Goal: Use online tool/utility: Utilize a website feature to perform a specific function

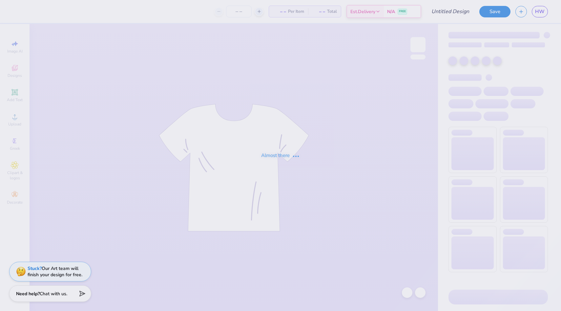
type input "[PERSON_NAME] : [GEOGRAPHIC_DATA][US_STATE]"
type input "50"
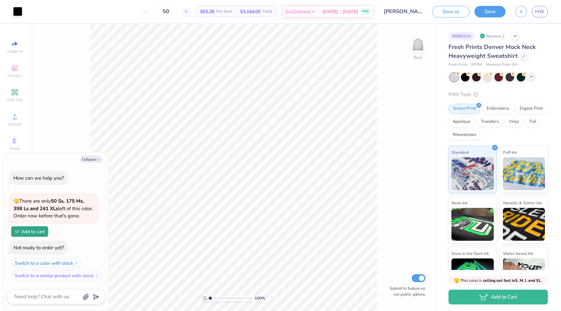
click at [531, 77] on icon at bounding box center [531, 76] width 5 height 5
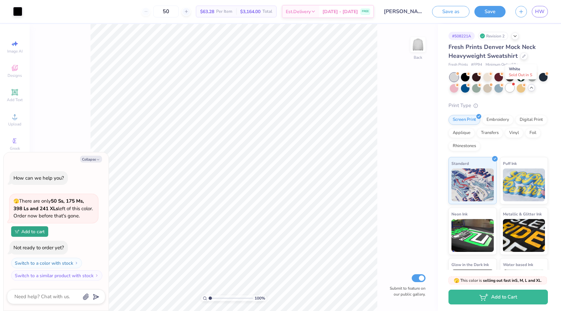
click at [514, 85] on div at bounding box center [510, 87] width 9 height 9
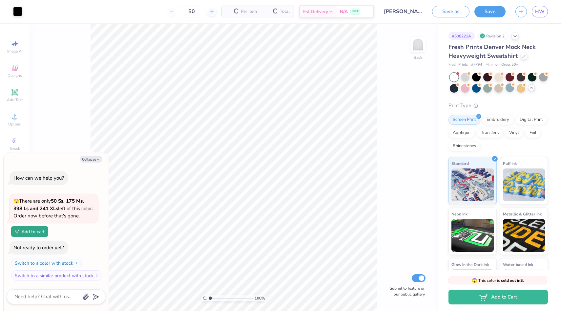
scroll to position [65, 0]
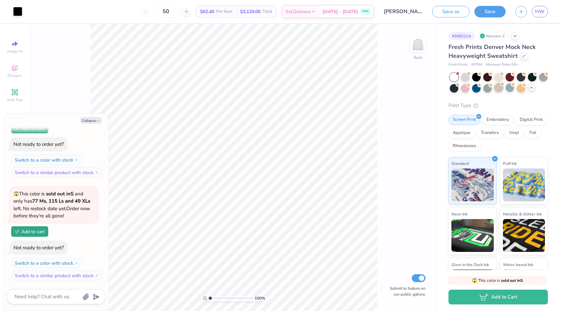
click at [503, 89] on div at bounding box center [498, 87] width 9 height 9
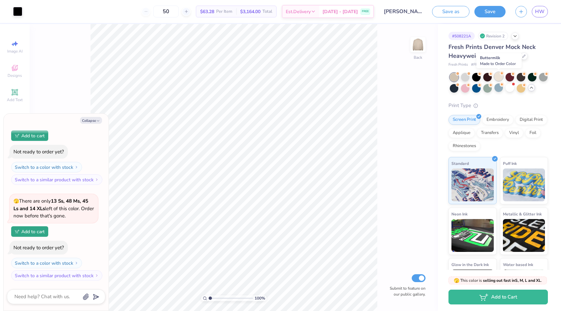
click at [496, 79] on div at bounding box center [498, 76] width 9 height 9
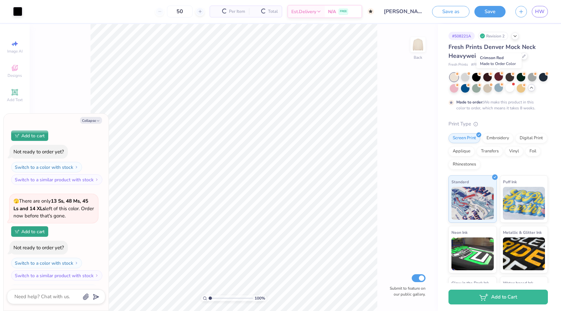
scroll to position [222, 0]
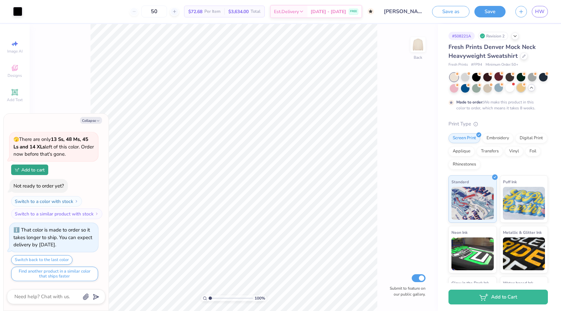
click at [525, 87] on div at bounding box center [521, 87] width 9 height 9
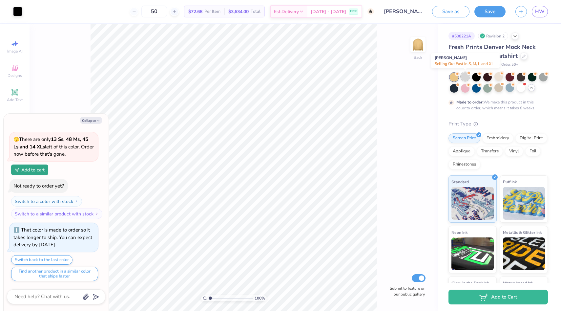
click at [467, 76] on div at bounding box center [465, 76] width 9 height 9
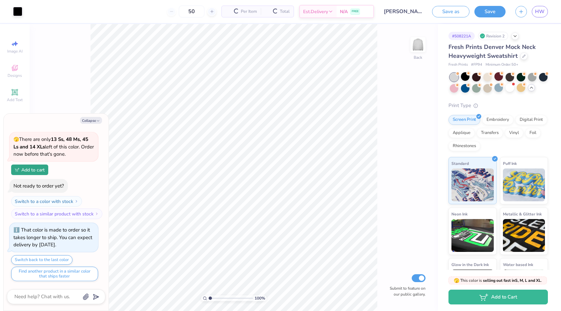
scroll to position [358, 0]
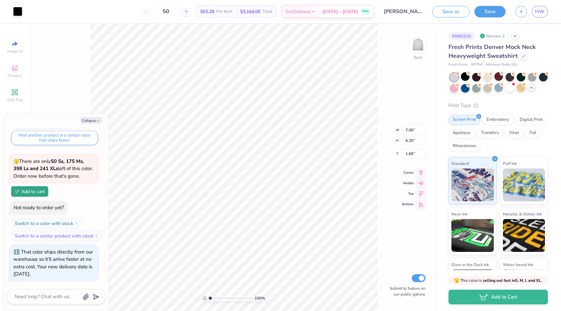
type textarea "x"
type input "3.00"
click at [97, 120] on icon "button" at bounding box center [98, 121] width 4 height 4
type textarea "x"
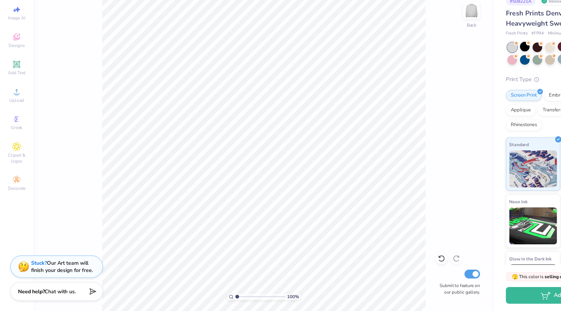
scroll to position [0, 0]
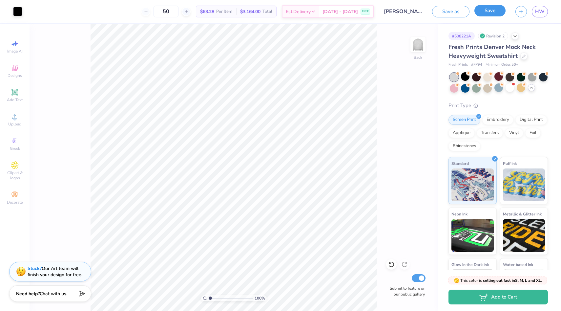
click at [495, 11] on button "Save" at bounding box center [489, 10] width 31 height 11
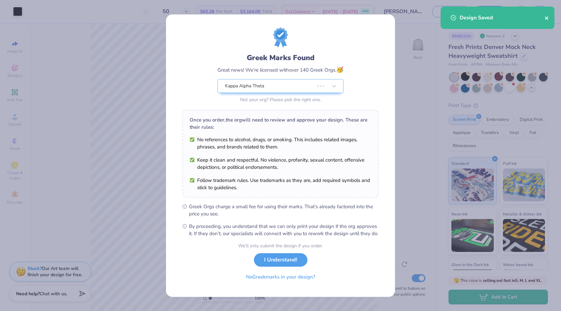
click at [549, 20] on icon "close" at bounding box center [547, 17] width 5 height 5
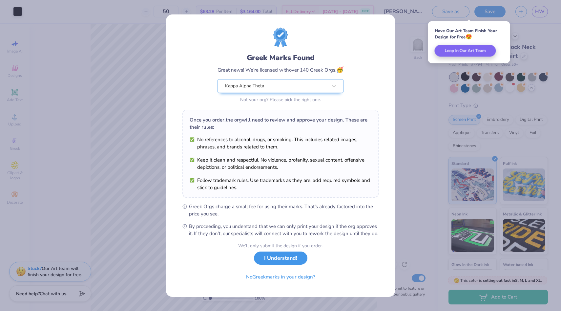
click at [295, 264] on button "I Understand!" at bounding box center [280, 257] width 53 height 13
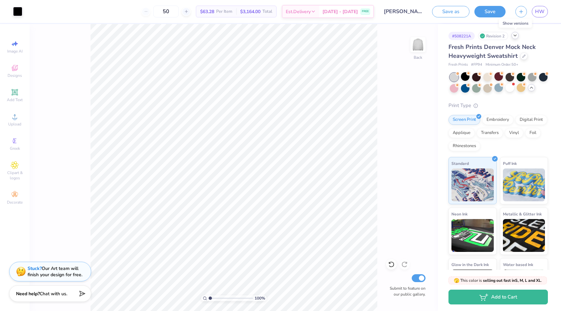
click at [516, 36] on icon at bounding box center [514, 35] width 5 height 5
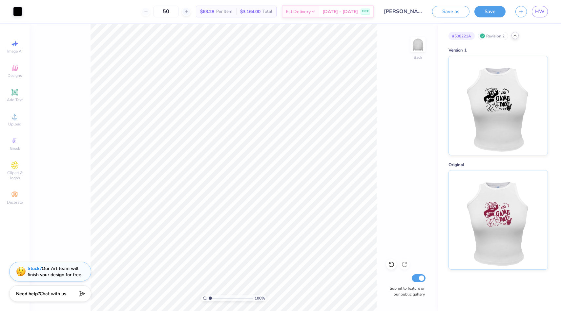
click at [515, 36] on icon at bounding box center [514, 35] width 5 height 5
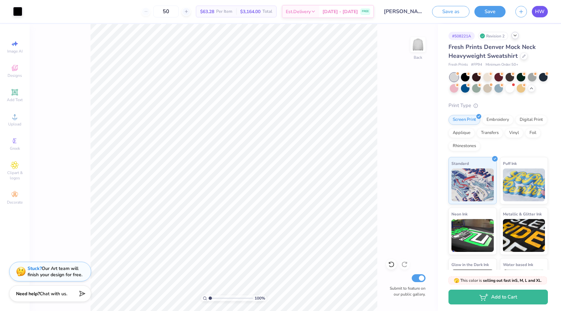
click at [541, 10] on span "HW" at bounding box center [540, 12] width 10 height 8
